Goal: Task Accomplishment & Management: Use online tool/utility

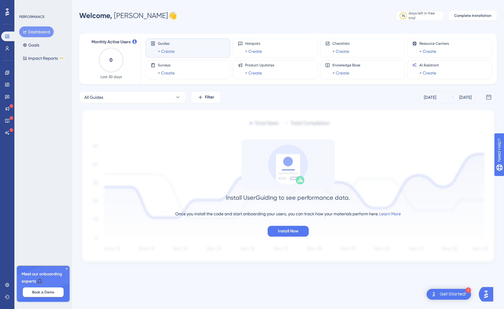
click at [456, 294] on div "Get Started!" at bounding box center [453, 294] width 26 height 7
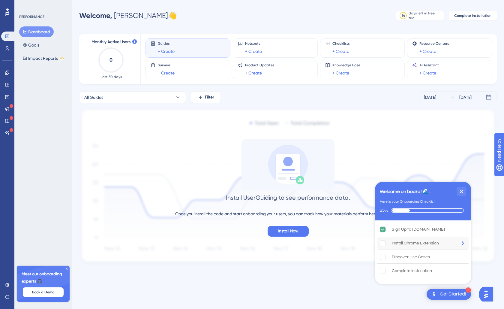
click at [449, 242] on div "Install Chrome Extension" at bounding box center [422, 242] width 91 height 13
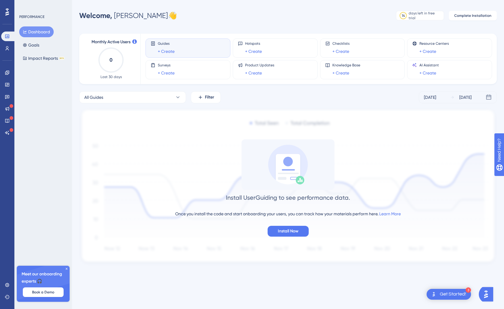
click at [445, 293] on div "Get Started!" at bounding box center [453, 294] width 26 height 7
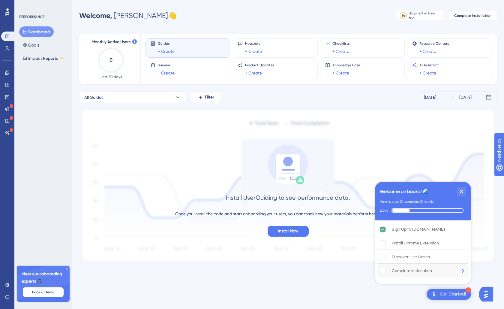
click at [416, 271] on div "Complete Installation" at bounding box center [412, 270] width 40 height 7
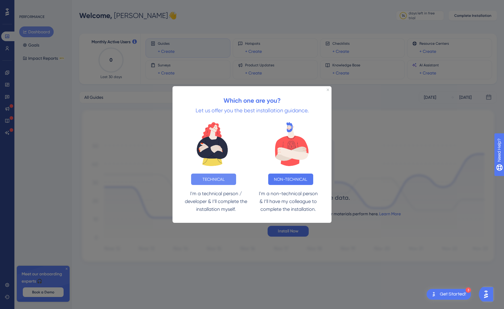
click at [221, 178] on button "TECHNICAL" at bounding box center [213, 178] width 45 height 11
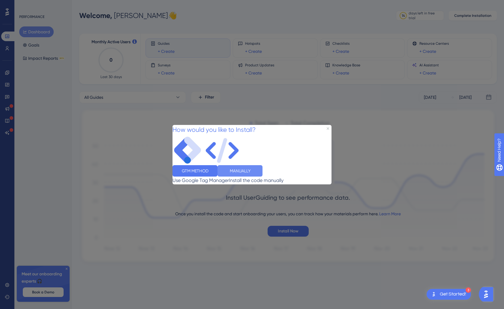
click at [262, 176] on button "MANUALLY" at bounding box center [239, 170] width 45 height 11
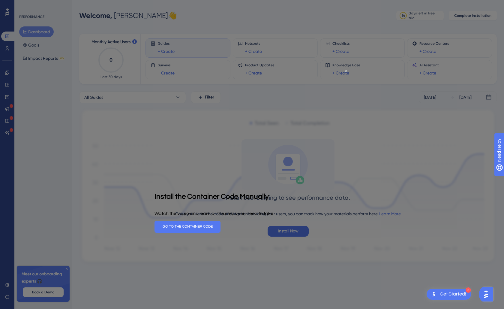
click at [346, 71] on icon "Close Preview" at bounding box center [346, 71] width 2 height 2
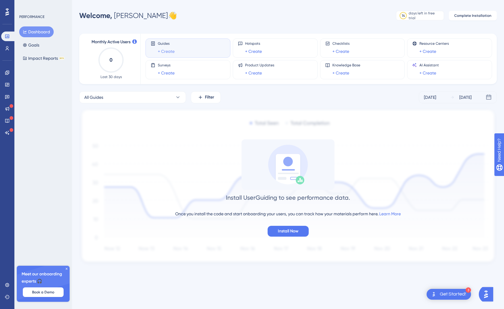
click at [165, 52] on link "+ Create" at bounding box center [166, 51] width 17 height 7
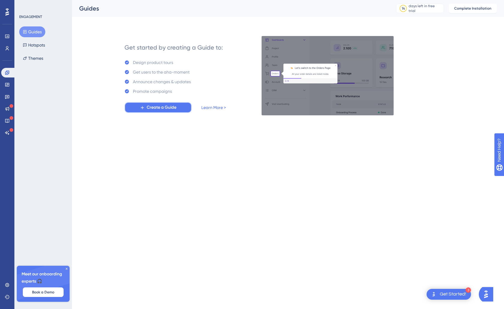
click at [153, 109] on span "Create a Guide" at bounding box center [162, 107] width 30 height 7
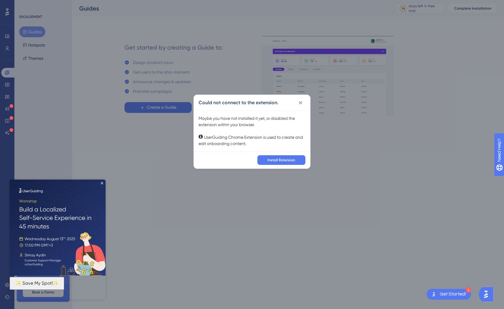
click at [106, 179] on html "✨ Save My Spot!✨" at bounding box center [58, 234] width 96 height 110
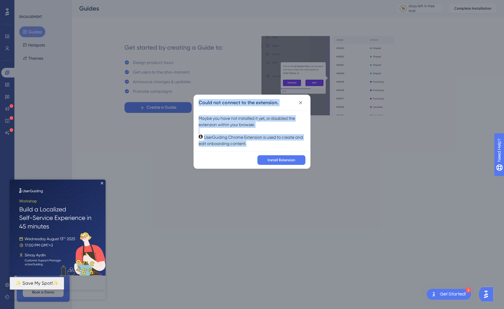
drag, startPoint x: 260, startPoint y: 144, endPoint x: 192, endPoint y: 134, distance: 68.8
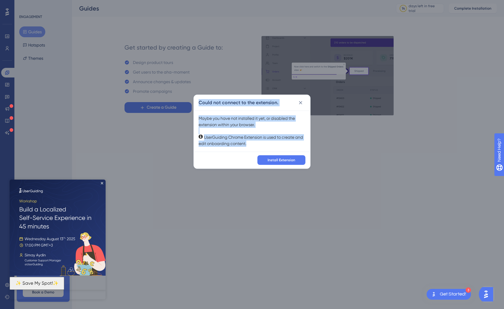
click at [192, 134] on div "Could not connect to the extension. Maybe you have not installed it yet, or dis…" at bounding box center [252, 154] width 504 height 309
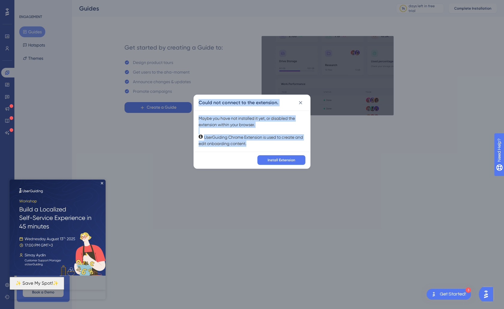
click at [237, 135] on div "Maybe you have not installed it yet, or disabled the extension within your brow…" at bounding box center [252, 130] width 107 height 31
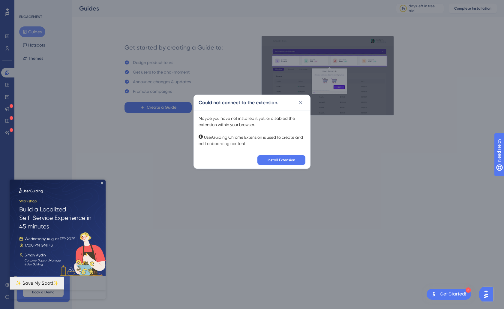
click at [103, 183] on img at bounding box center [58, 227] width 96 height 96
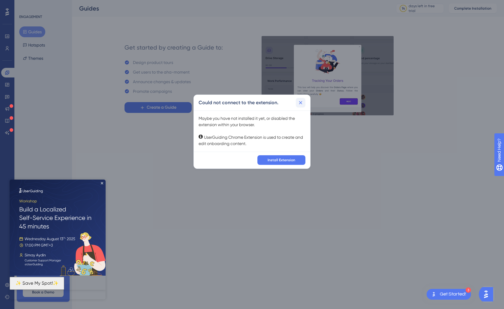
click at [301, 102] on icon at bounding box center [300, 103] width 6 height 6
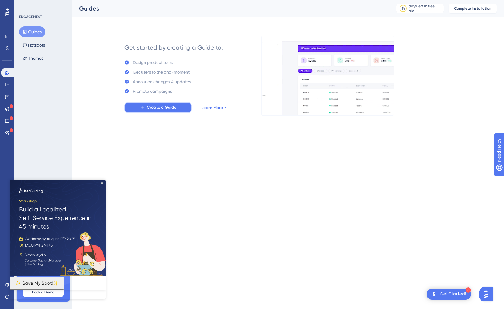
click at [154, 107] on span "Create a Guide" at bounding box center [162, 107] width 30 height 7
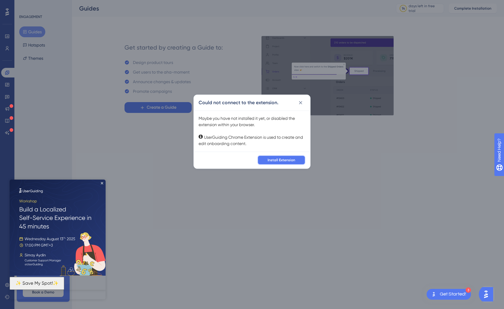
click at [277, 158] on span "Install Extension" at bounding box center [281, 159] width 28 height 5
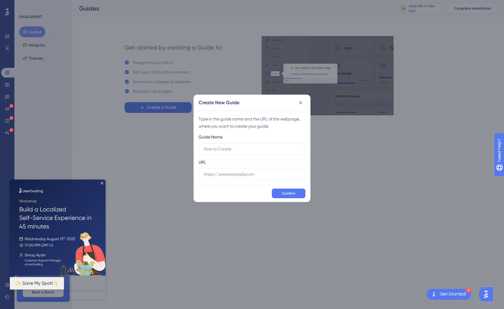
click at [168, 106] on div "Create New Guide Type in the guide name and the URL of the webpage, where you w…" at bounding box center [252, 154] width 504 height 309
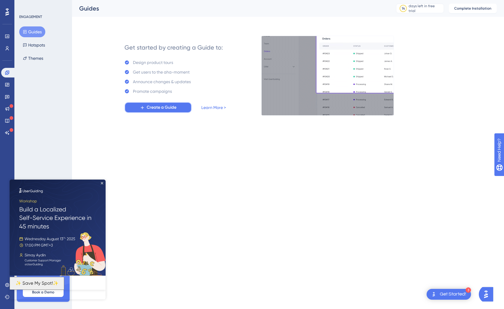
click at [168, 108] on span "Create a Guide" at bounding box center [162, 107] width 30 height 7
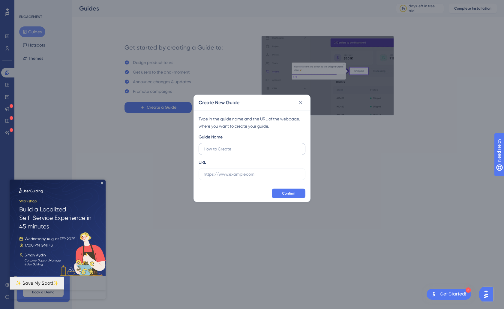
click at [249, 151] on input "text" at bounding box center [252, 148] width 97 height 7
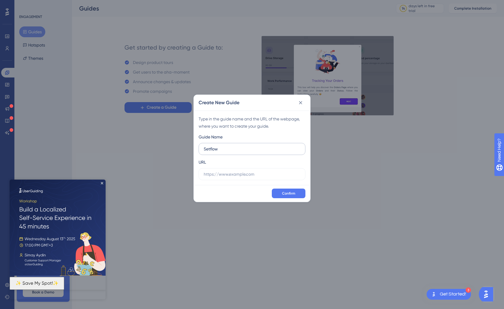
type input "Setflow"
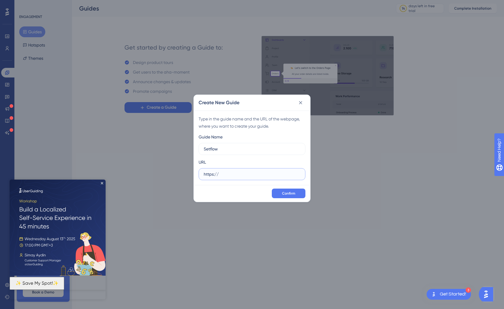
type input "https://"
